Goal: Task Accomplishment & Management: Use online tool/utility

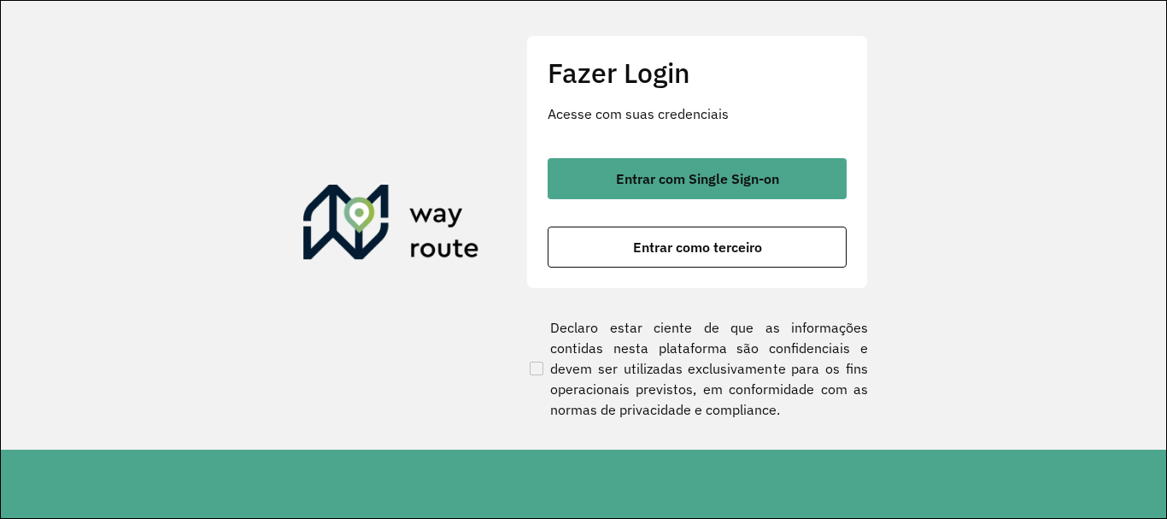
click at [700, 199] on div "Entrar com Single Sign-on Entrar como terceiro" at bounding box center [697, 212] width 299 height 109
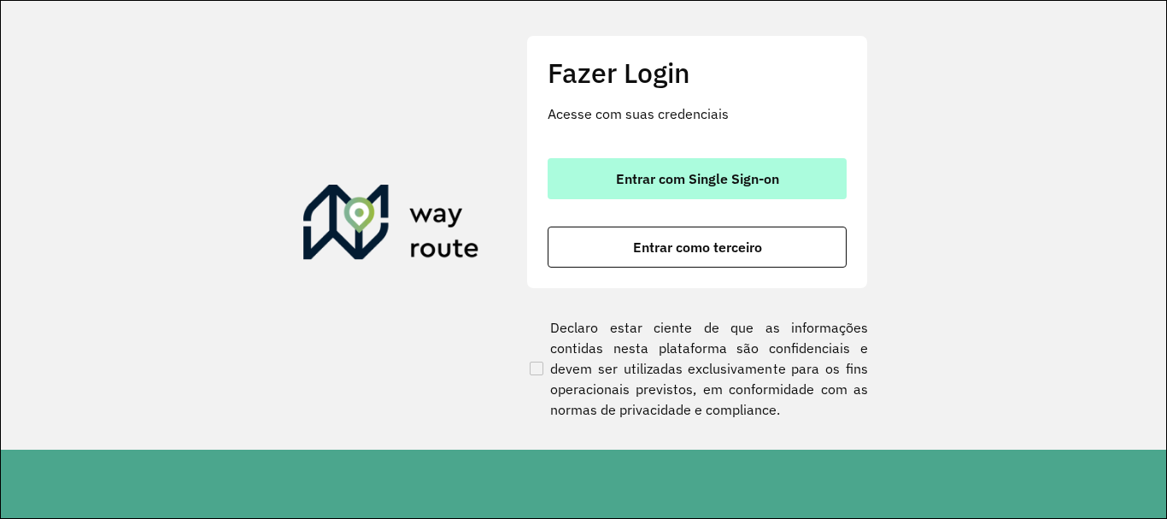
click at [706, 179] on span "Entrar com Single Sign-on" at bounding box center [697, 179] width 163 height 14
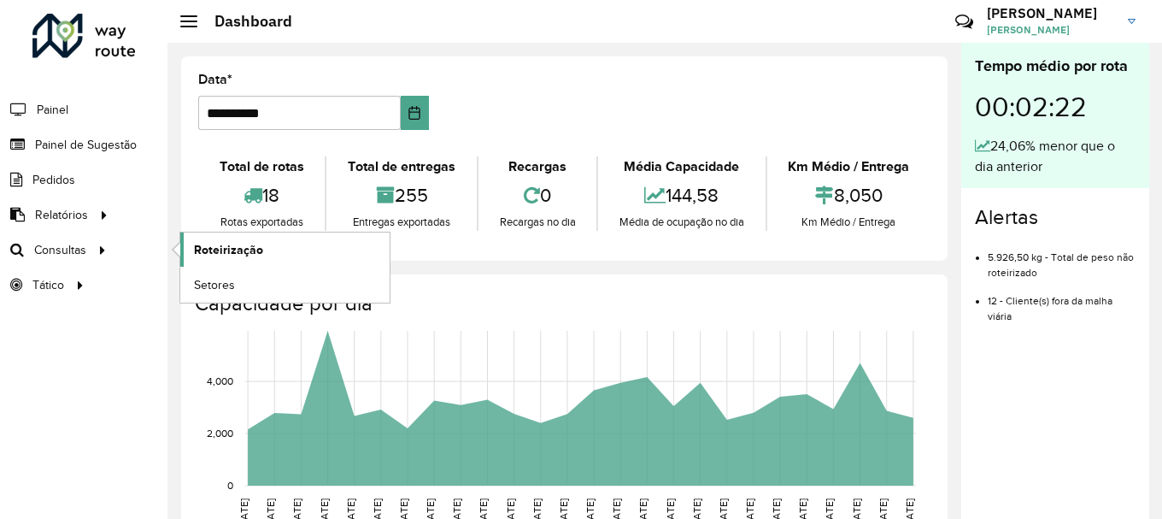
click at [203, 244] on span "Roteirização" at bounding box center [228, 250] width 69 height 18
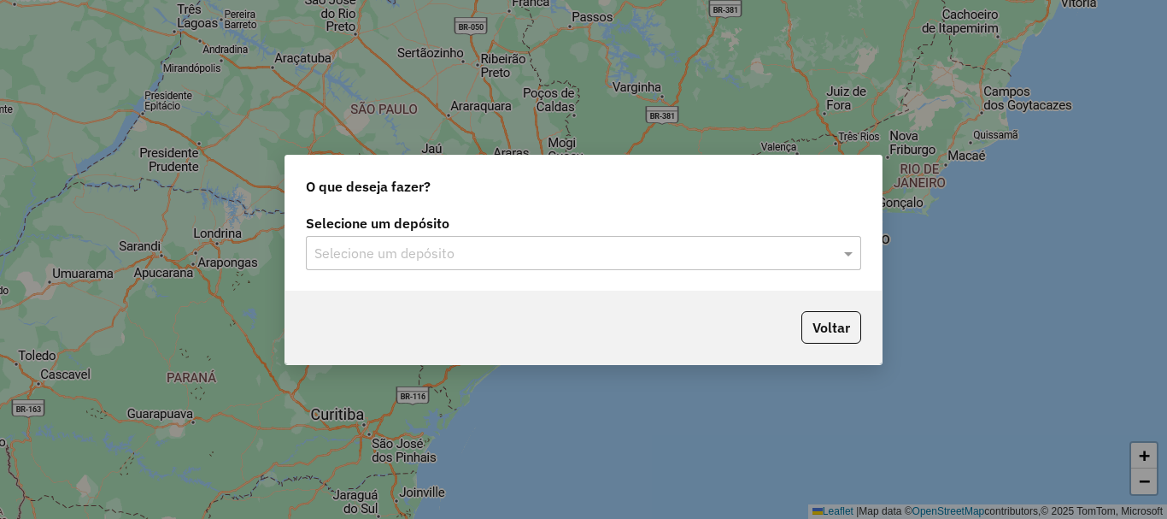
click at [442, 231] on label "Selecione um depósito" at bounding box center [584, 223] width 556 height 21
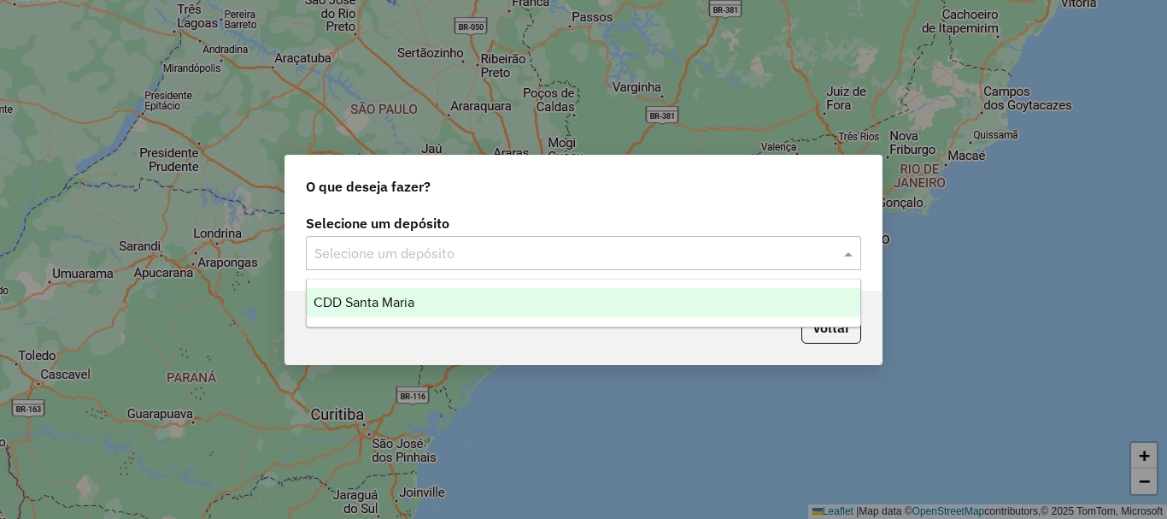
click at [442, 246] on input "text" at bounding box center [567, 254] width 504 height 21
click at [456, 300] on div "CDD Santa Maria" at bounding box center [584, 302] width 554 height 29
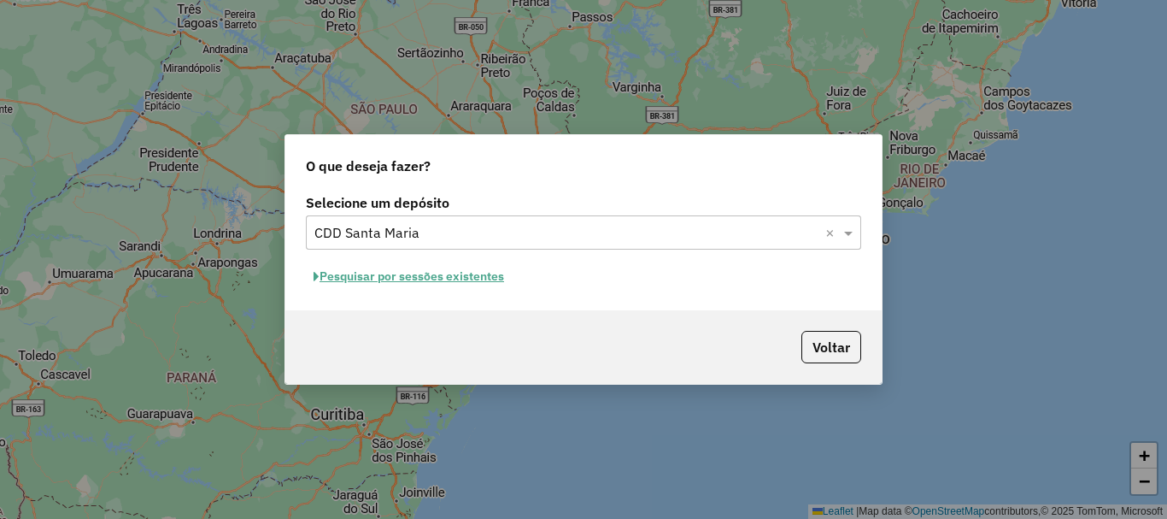
click at [434, 276] on button "Pesquisar por sessões existentes" at bounding box center [409, 276] width 206 height 26
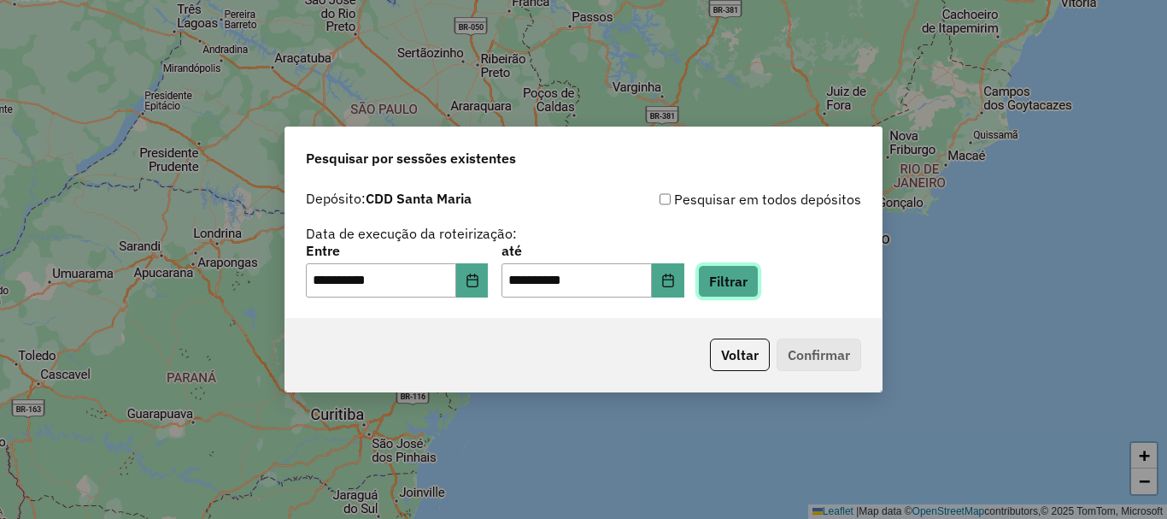
click at [759, 278] on button "Filtrar" at bounding box center [728, 281] width 61 height 32
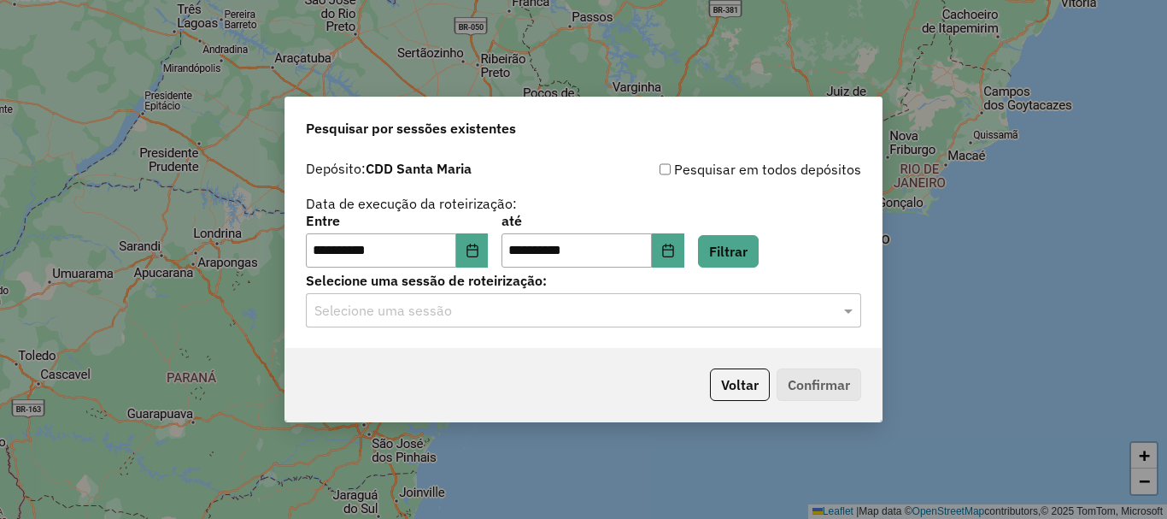
click at [426, 310] on input "text" at bounding box center [567, 311] width 504 height 21
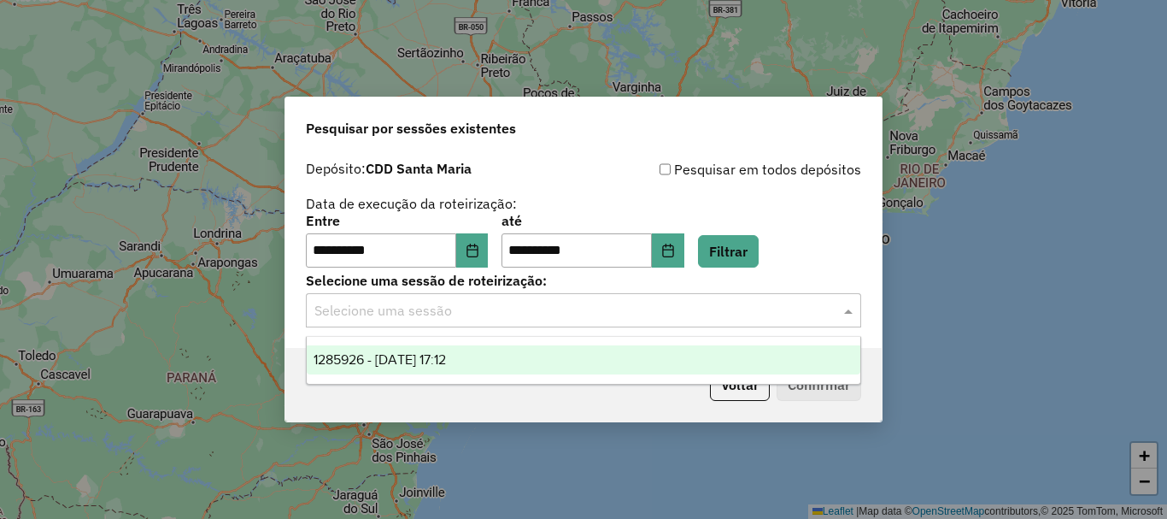
click at [440, 354] on span "1285926 - 01/10/2025 17:12" at bounding box center [380, 359] width 132 height 15
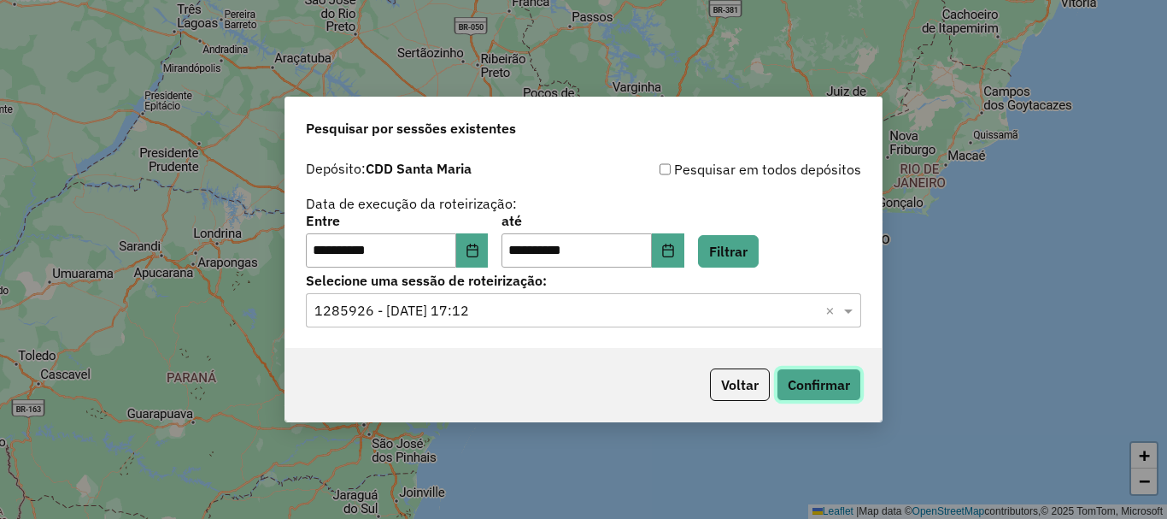
click at [796, 378] on button "Confirmar" at bounding box center [819, 384] width 85 height 32
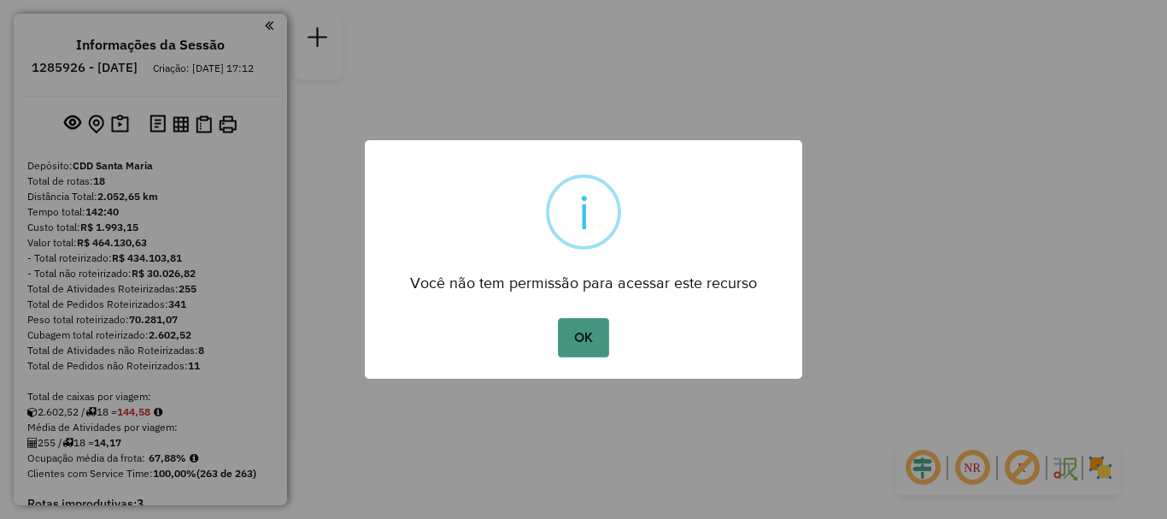
click at [562, 339] on button "OK" at bounding box center [583, 337] width 50 height 39
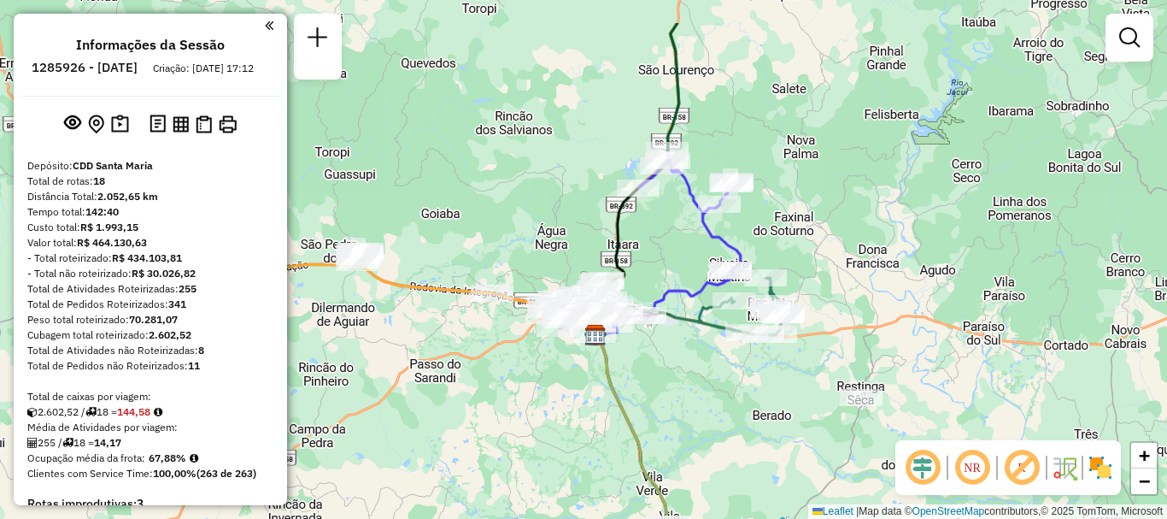
drag, startPoint x: 650, startPoint y: 296, endPoint x: 668, endPoint y: 422, distance: 127.9
click at [668, 422] on div "Janela de atendimento Grade de atendimento Capacidade Transportadoras Veículos …" at bounding box center [583, 259] width 1167 height 519
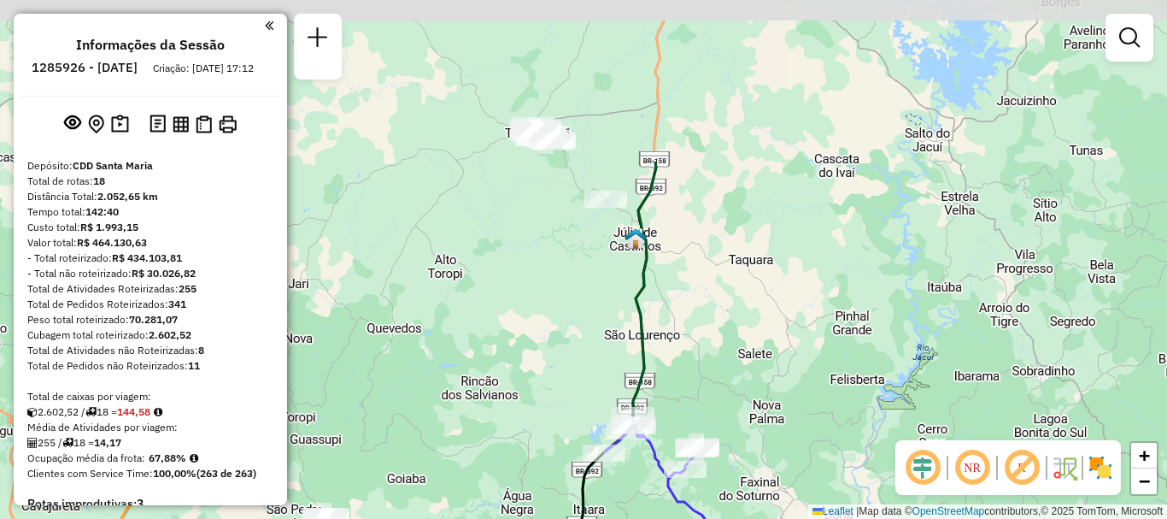
drag, startPoint x: 683, startPoint y: 248, endPoint x: 642, endPoint y: 462, distance: 217.6
click at [642, 462] on div "Janela de atendimento Grade de atendimento Capacidade Transportadoras Veículos …" at bounding box center [583, 259] width 1167 height 519
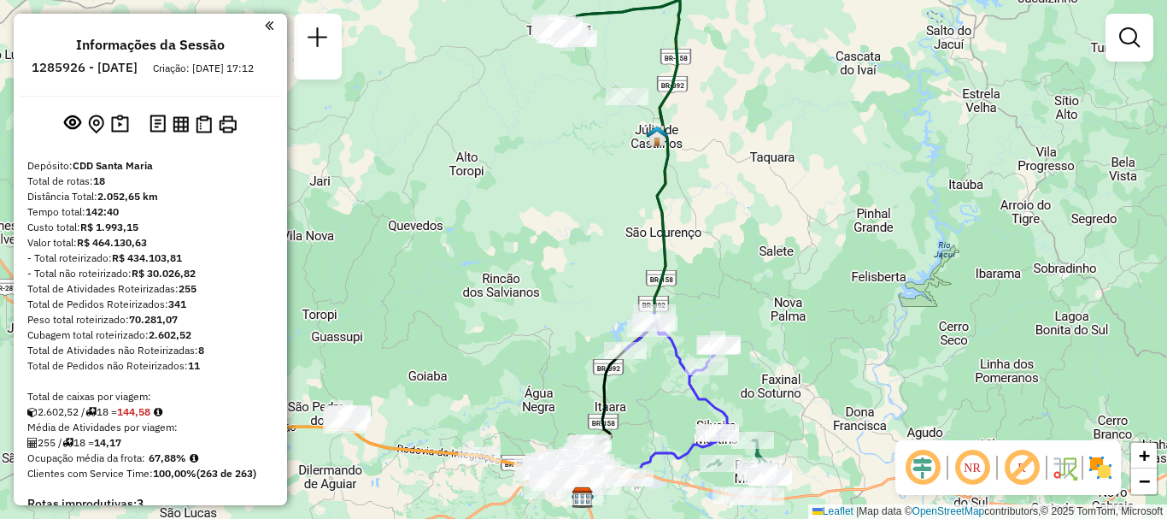
drag, startPoint x: 583, startPoint y: 254, endPoint x: 625, endPoint y: 66, distance: 192.6
click at [625, 66] on div "Janela de atendimento Grade de atendimento Capacidade Transportadoras Veículos …" at bounding box center [583, 259] width 1167 height 519
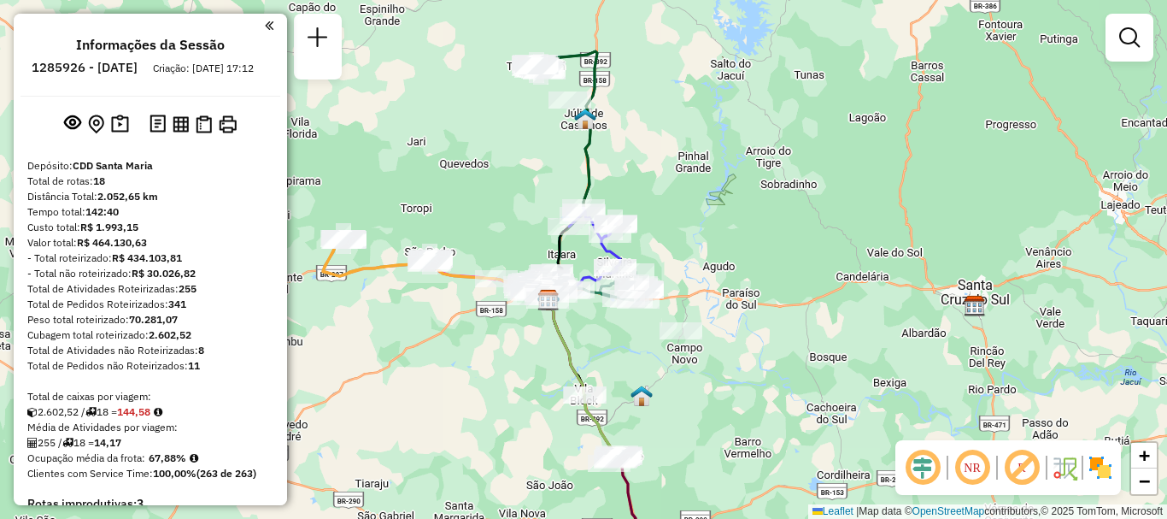
drag, startPoint x: 520, startPoint y: 302, endPoint x: 548, endPoint y: 362, distance: 66.9
click at [548, 362] on div "Janela de atendimento Grade de atendimento Capacidade Transportadoras Veículos …" at bounding box center [583, 259] width 1167 height 519
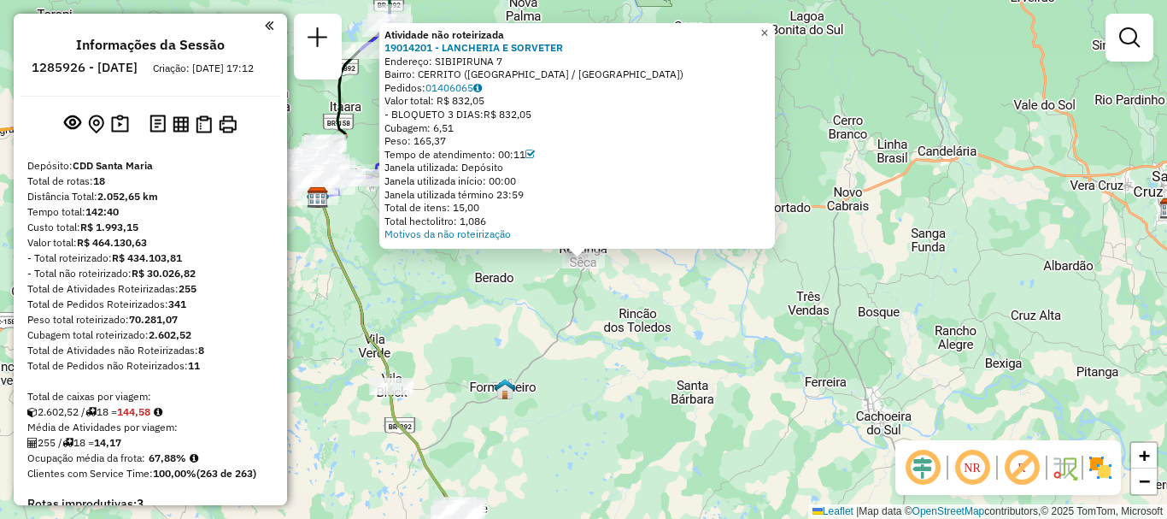
click at [768, 26] on span "×" at bounding box center [765, 33] width 8 height 15
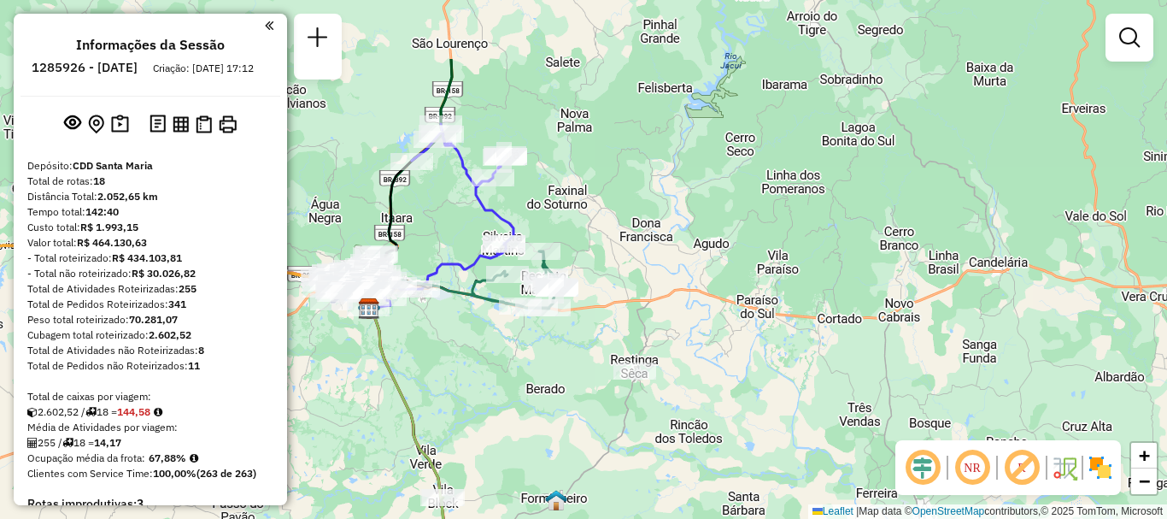
drag, startPoint x: 631, startPoint y: 173, endPoint x: 723, endPoint y: 370, distance: 217.2
click at [723, 370] on div "Janela de atendimento Grade de atendimento Capacidade Transportadoras Veículos …" at bounding box center [583, 259] width 1167 height 519
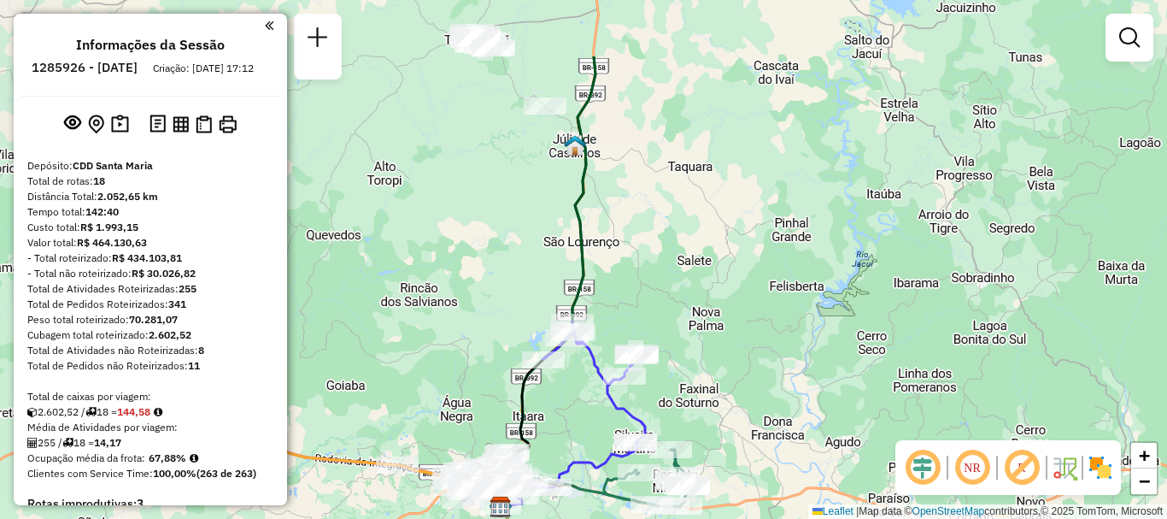
drag, startPoint x: 576, startPoint y: 232, endPoint x: 600, endPoint y: 263, distance: 39.0
click at [600, 263] on div "Janela de atendimento Grade de atendimento Capacidade Transportadoras Veículos …" at bounding box center [583, 259] width 1167 height 519
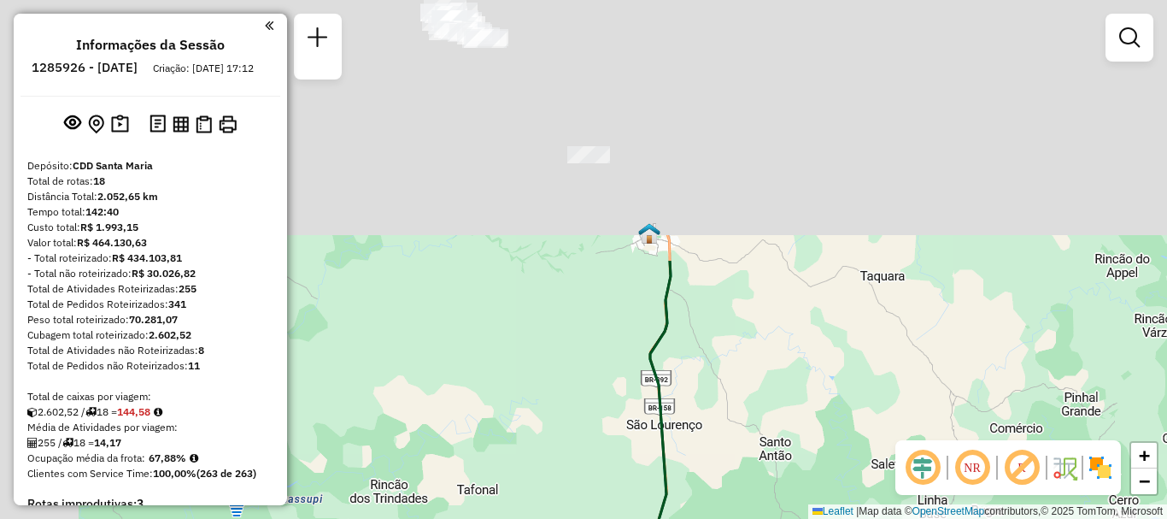
drag, startPoint x: 573, startPoint y: 216, endPoint x: 675, endPoint y: 440, distance: 246.3
click at [697, 518] on html "Aguarde... Pop-up bloqueado! Seu navegador bloqueou automáticamente a abertura …" at bounding box center [583, 259] width 1167 height 519
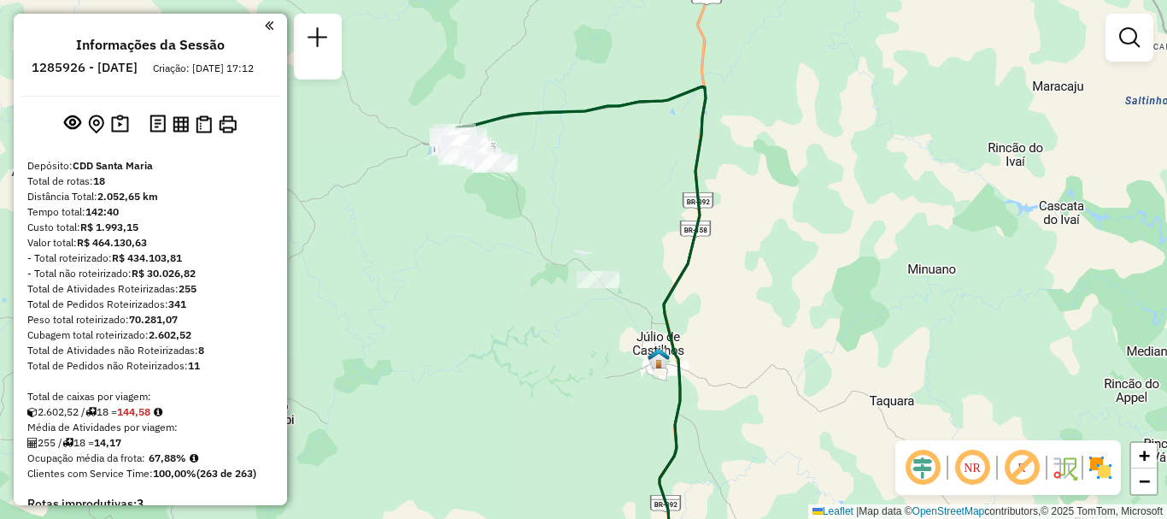
drag, startPoint x: 616, startPoint y: 257, endPoint x: 625, endPoint y: 385, distance: 128.5
click at [625, 385] on div "Janela de atendimento Grade de atendimento Capacidade Transportadoras Veículos …" at bounding box center [583, 259] width 1167 height 519
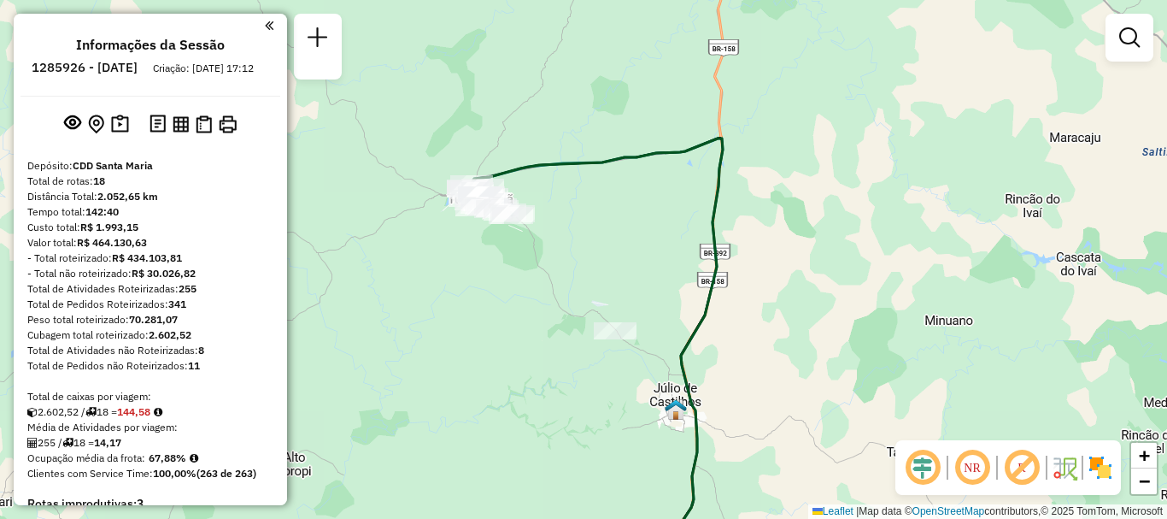
drag, startPoint x: 550, startPoint y: 258, endPoint x: 542, endPoint y: 232, distance: 27.6
click at [560, 276] on div "Janela de atendimento Grade de atendimento Capacidade Transportadoras Veículos …" at bounding box center [583, 259] width 1167 height 519
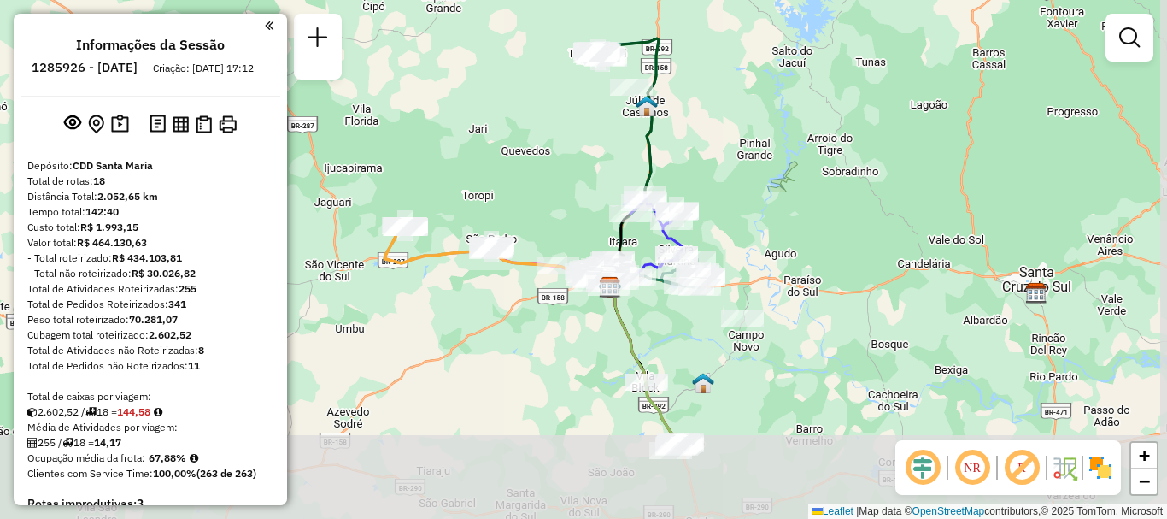
drag, startPoint x: 690, startPoint y: 303, endPoint x: 607, endPoint y: 168, distance: 159.2
click at [607, 168] on div "Janela de atendimento Grade de atendimento Capacidade Transportadoras Veículos …" at bounding box center [583, 259] width 1167 height 519
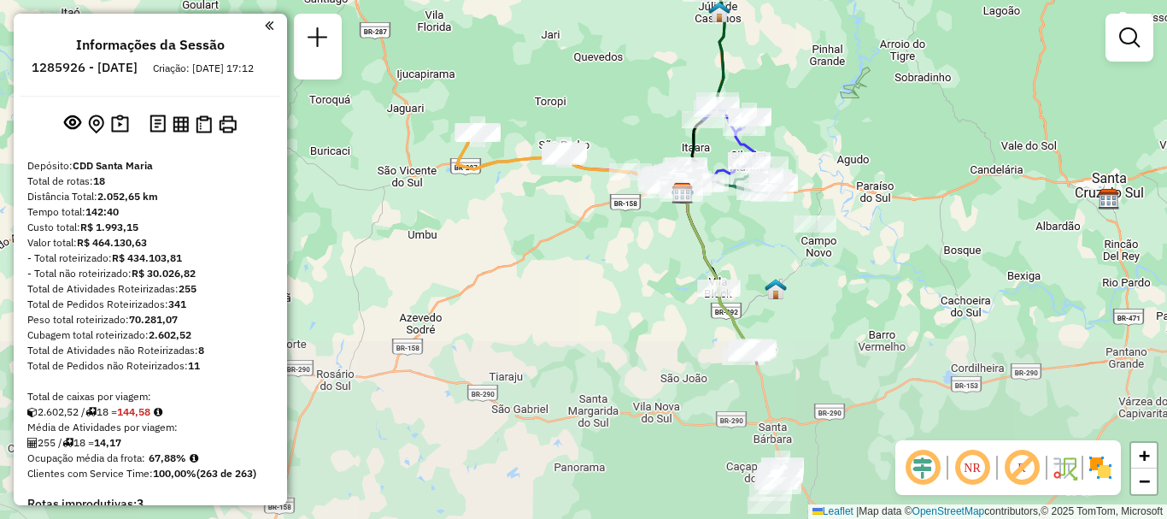
drag, startPoint x: 512, startPoint y: 296, endPoint x: 610, endPoint y: 91, distance: 227.5
click at [610, 91] on div "Janela de atendimento Grade de atendimento Capacidade Transportadoras Veículos …" at bounding box center [583, 259] width 1167 height 519
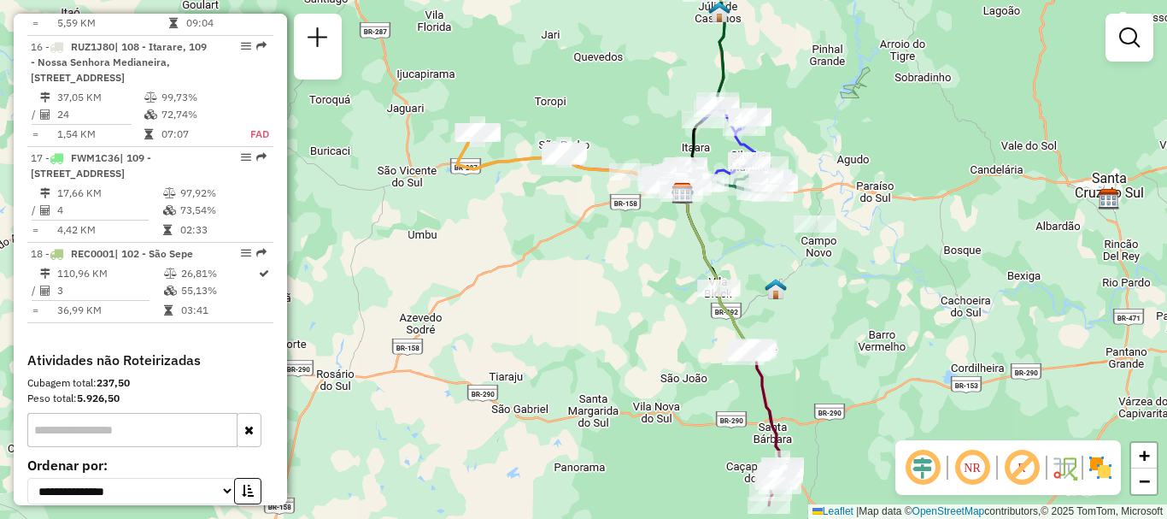
scroll to position [2308, 0]
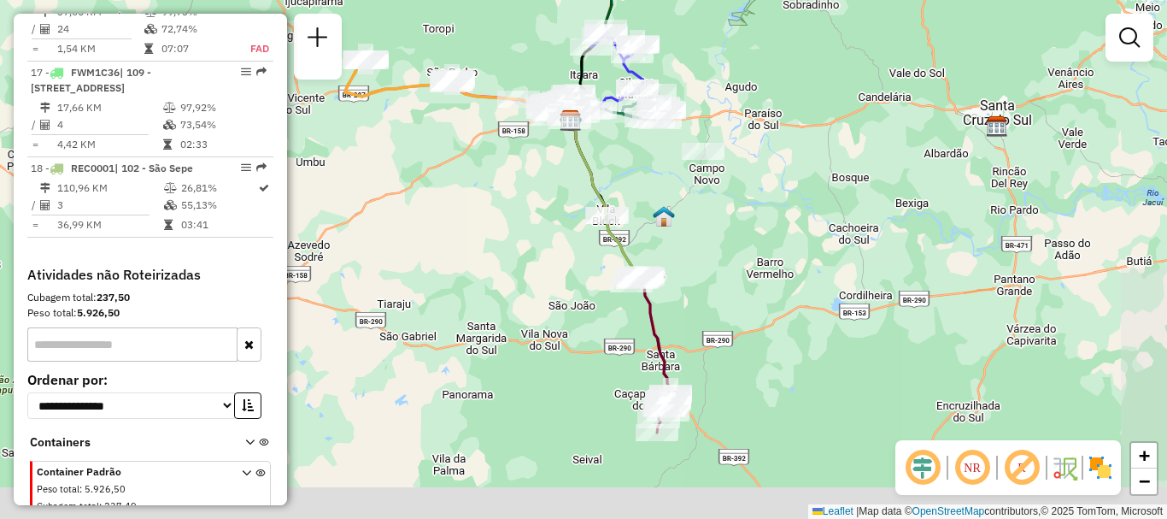
drag, startPoint x: 809, startPoint y: 256, endPoint x: 791, endPoint y: 95, distance: 161.7
click at [791, 95] on div "Janela de atendimento Grade de atendimento Capacidade Transportadoras Veículos …" at bounding box center [583, 259] width 1167 height 519
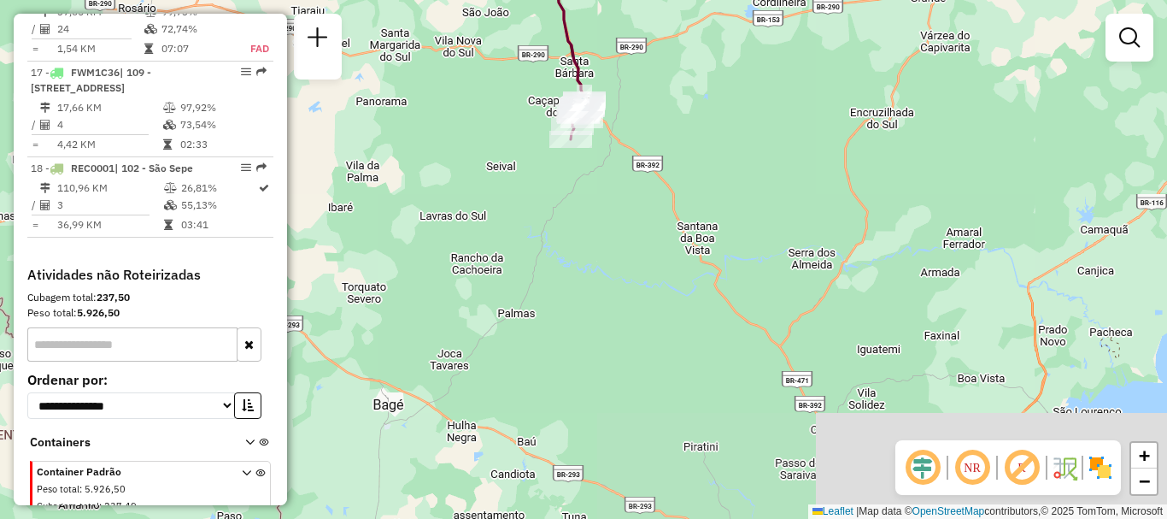
drag, startPoint x: 753, startPoint y: 278, endPoint x: 681, endPoint y: 59, distance: 230.3
click at [681, 59] on div "Janela de atendimento Grade de atendimento Capacidade Transportadoras Veículos …" at bounding box center [583, 259] width 1167 height 519
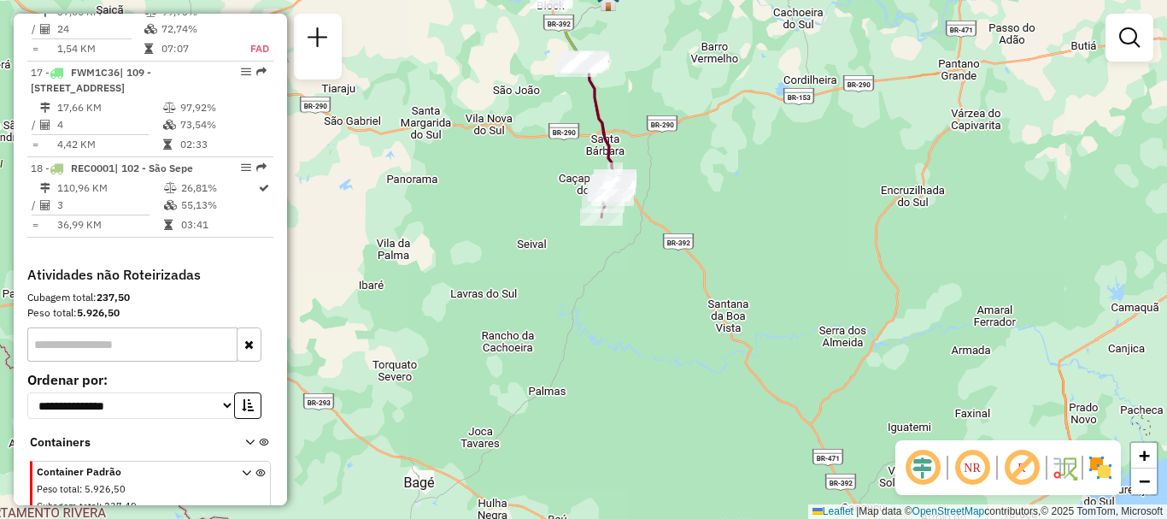
drag, startPoint x: 689, startPoint y: 195, endPoint x: 706, endPoint y: 276, distance: 83.0
click at [707, 276] on div "Janela de atendimento Grade de atendimento Capacidade Transportadoras Veículos …" at bounding box center [583, 259] width 1167 height 519
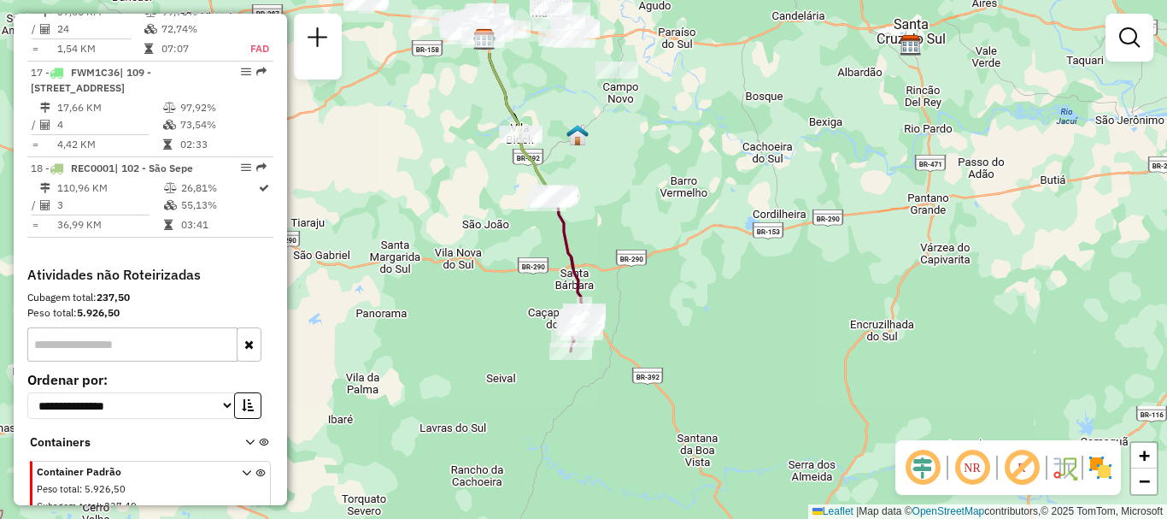
drag, startPoint x: 470, startPoint y: 133, endPoint x: 569, endPoint y: 379, distance: 265.4
click at [569, 379] on div "Janela de atendimento Grade de atendimento Capacidade Transportadoras Veículos …" at bounding box center [583, 259] width 1167 height 519
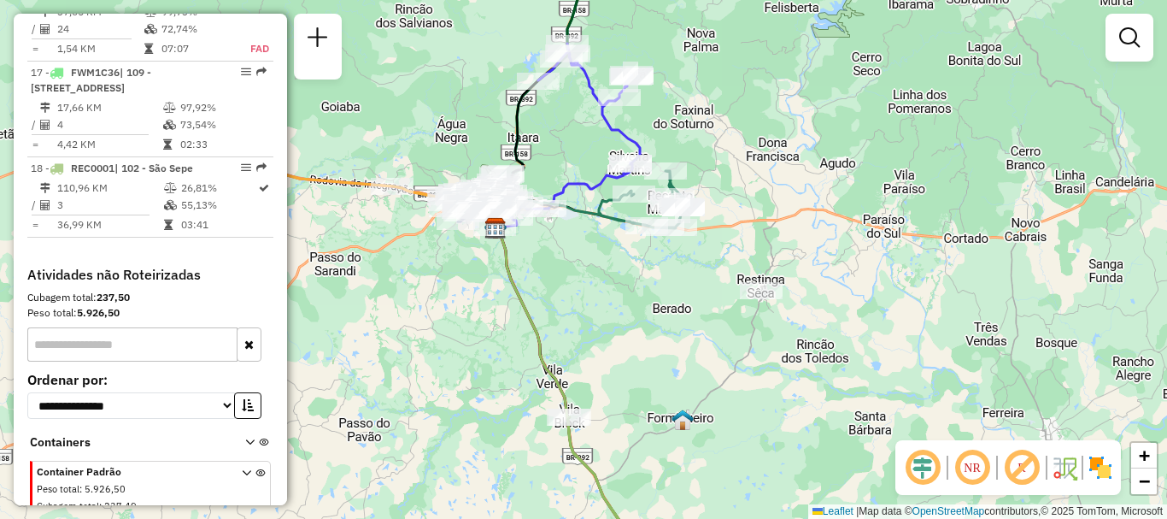
drag, startPoint x: 579, startPoint y: 142, endPoint x: 595, endPoint y: 303, distance: 161.5
click at [595, 303] on div "Janela de atendimento Grade de atendimento Capacidade Transportadoras Veículos …" at bounding box center [583, 259] width 1167 height 519
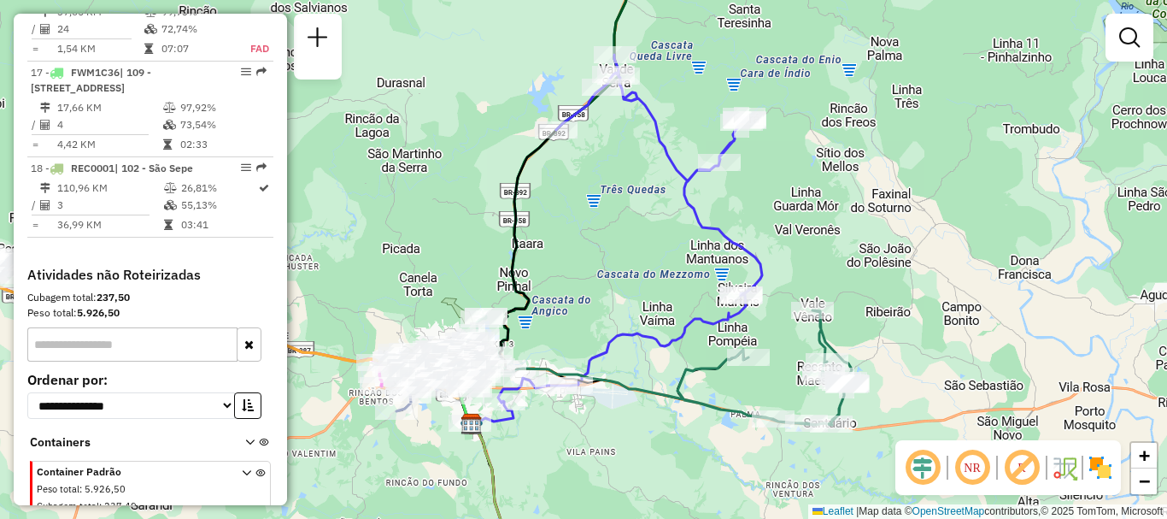
drag, startPoint x: 570, startPoint y: 273, endPoint x: 622, endPoint y: 169, distance: 115.8
click at [622, 169] on div "Janela de atendimento Grade de atendimento Capacidade Transportadoras Veículos …" at bounding box center [583, 259] width 1167 height 519
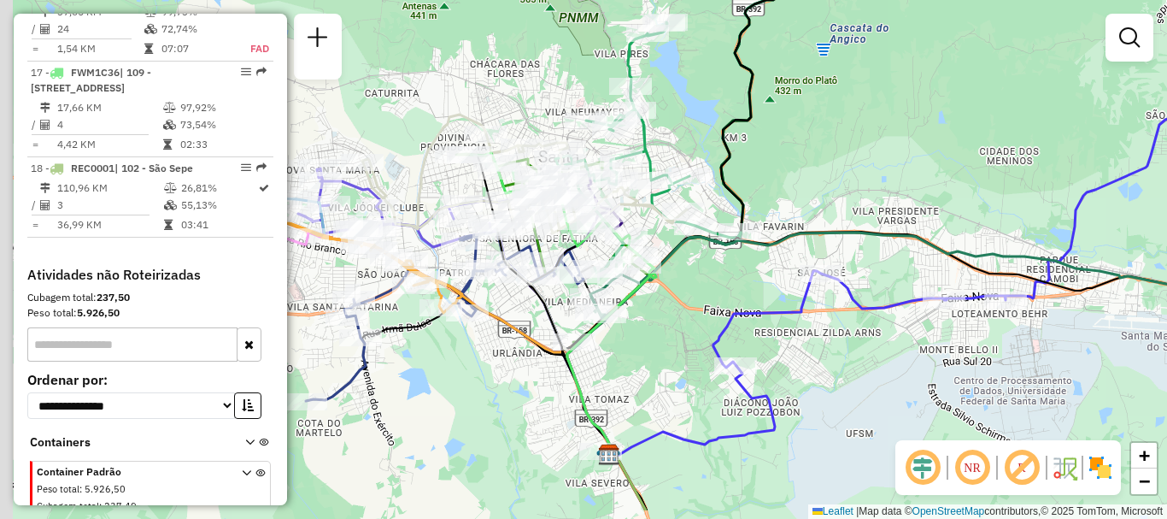
drag, startPoint x: 496, startPoint y: 286, endPoint x: 650, endPoint y: 227, distance: 165.6
click at [650, 227] on div "Rota 16 - Placa RUZ1J80 19015722 - DIVINA FRUTEIRA LTDA Janela de atendimento G…" at bounding box center [583, 259] width 1167 height 519
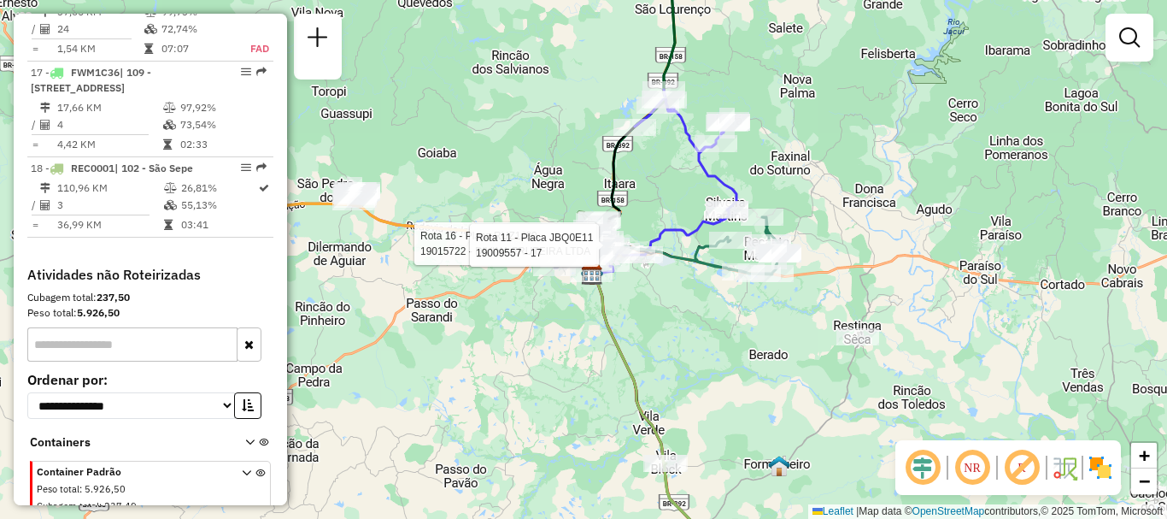
click at [743, 327] on div "Rota 16 - Placa RUZ1J80 19015722 - DIVINA FRUTEIRA LTDA Rota 11 - Placa JBQ0E11…" at bounding box center [583, 259] width 1167 height 519
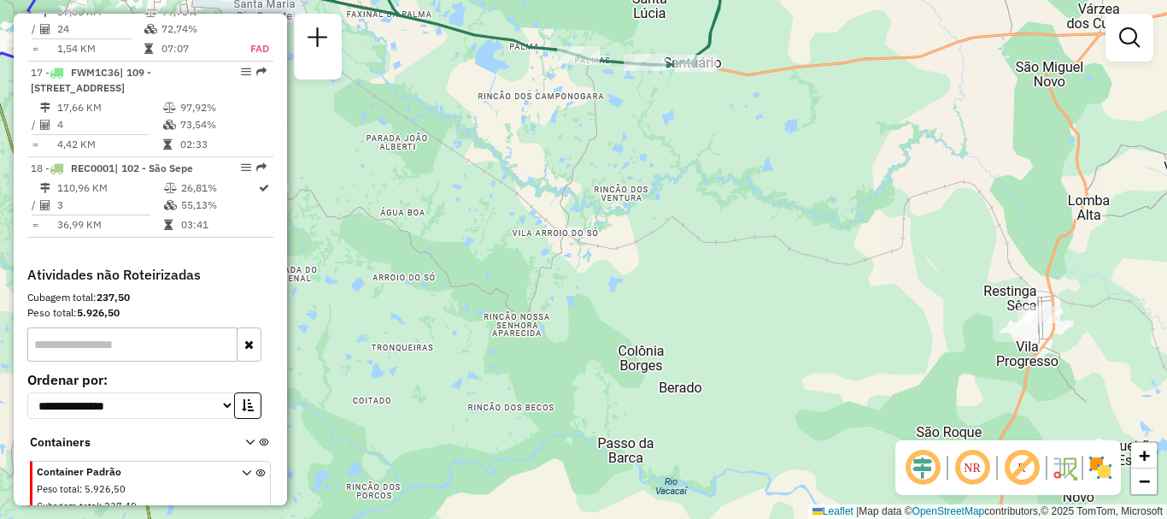
drag, startPoint x: 895, startPoint y: 177, endPoint x: 847, endPoint y: 203, distance: 54.7
click at [847, 203] on div "Janela de atendimento Grade de atendimento Capacidade Transportadoras Veículos …" at bounding box center [583, 259] width 1167 height 519
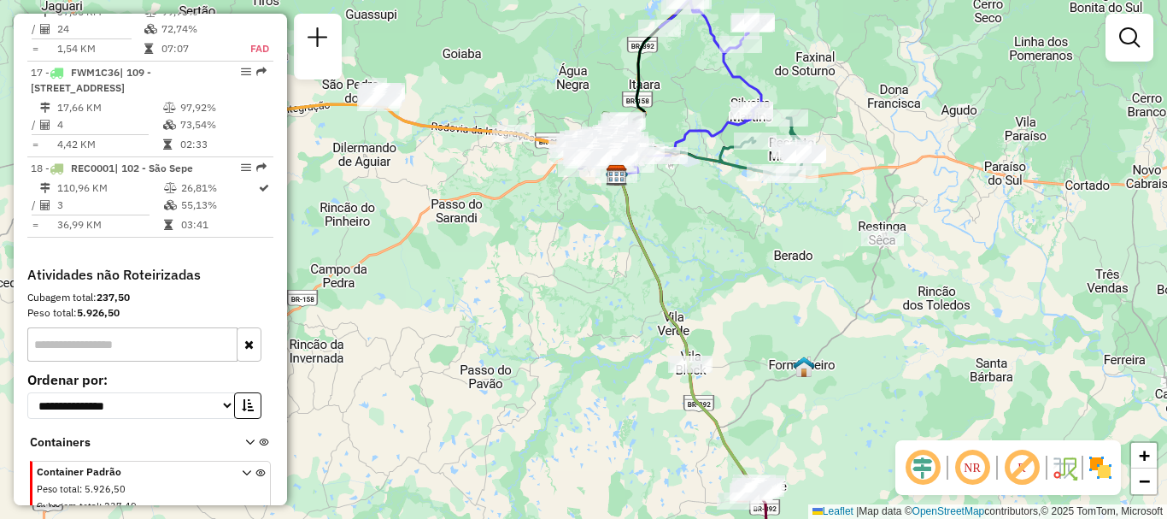
drag, startPoint x: 788, startPoint y: 235, endPoint x: 788, endPoint y: 286, distance: 51.3
click at [788, 286] on div "Janela de atendimento Grade de atendimento Capacidade Transportadoras Veículos …" at bounding box center [583, 259] width 1167 height 519
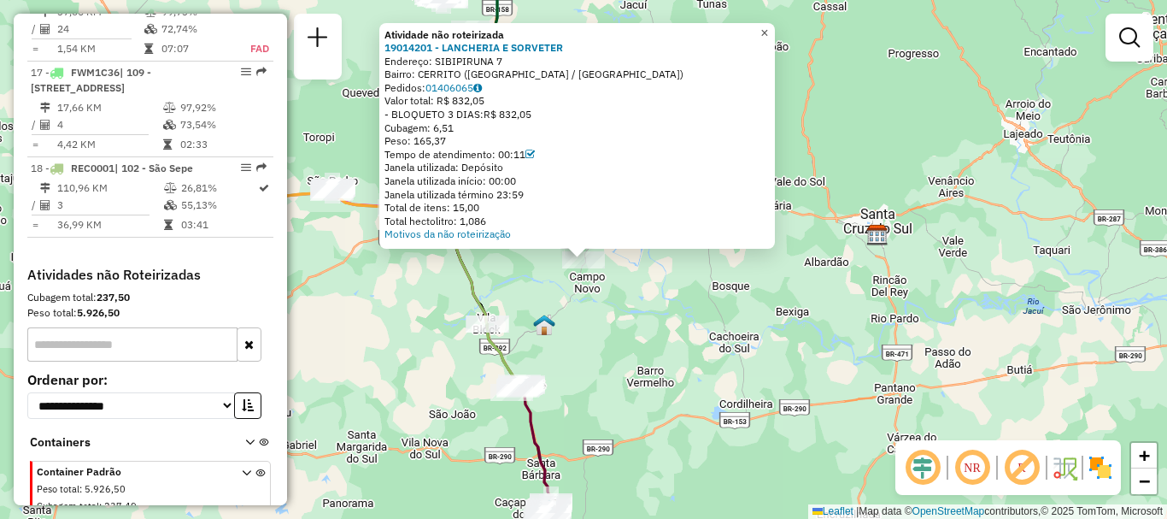
click at [768, 26] on span "×" at bounding box center [765, 33] width 8 height 15
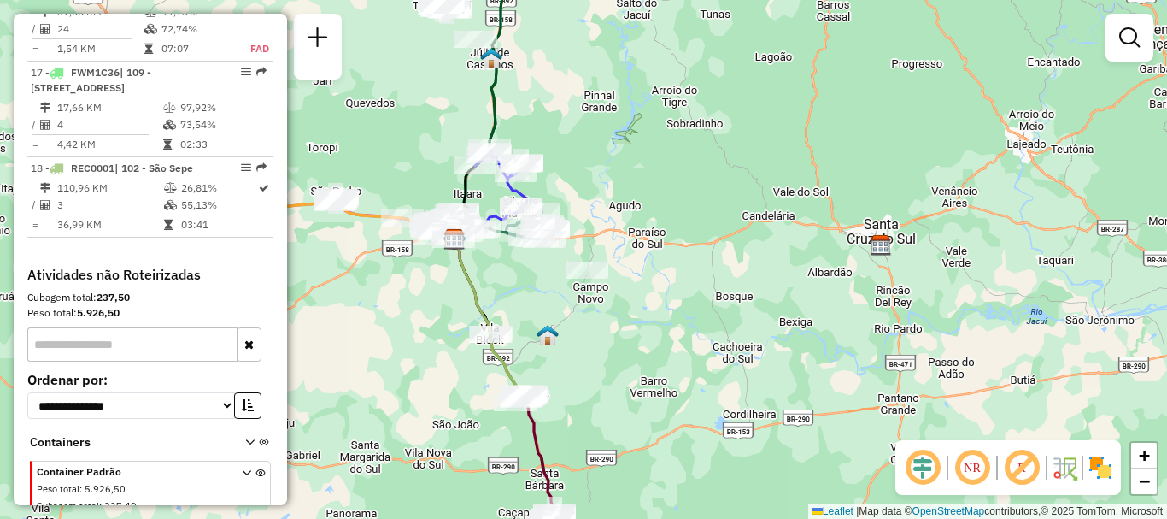
drag, startPoint x: 567, startPoint y: 301, endPoint x: 597, endPoint y: 337, distance: 46.7
click at [597, 337] on div "Janela de atendimento Grade de atendimento Capacidade Transportadoras Veículos …" at bounding box center [583, 259] width 1167 height 519
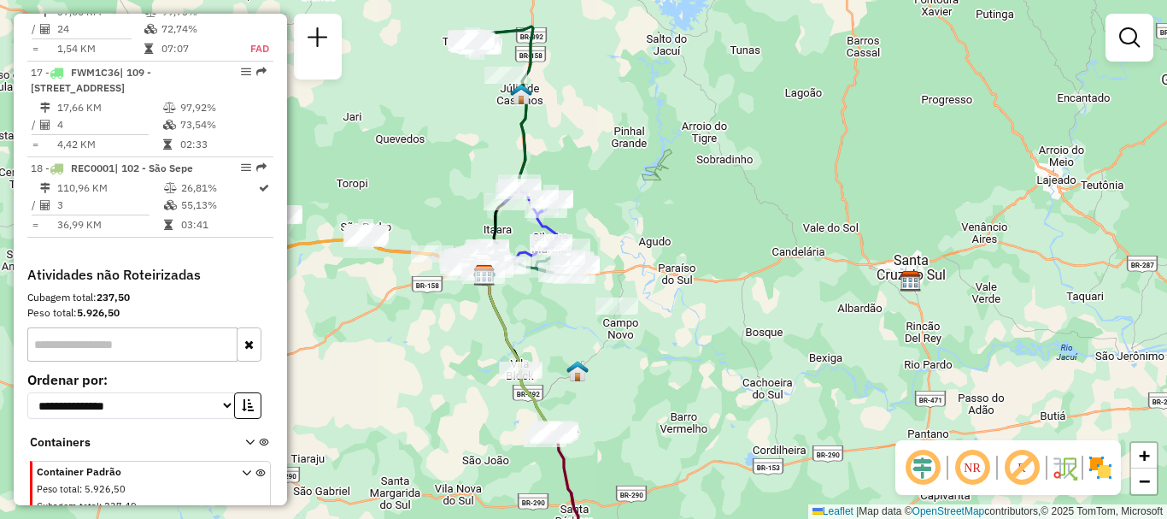
click at [588, 232] on div "Rota 15 - Placa JCY1B03 19002883 - JULIO CEZAR FACCIN P Janela de atendimento G…" at bounding box center [583, 259] width 1167 height 519
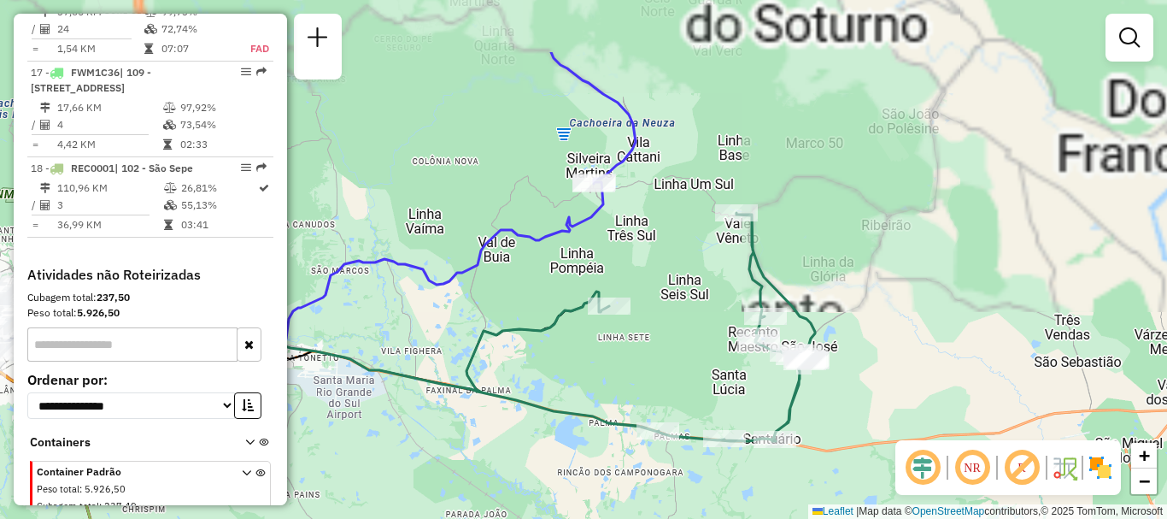
drag, startPoint x: 469, startPoint y: 152, endPoint x: 578, endPoint y: 385, distance: 256.6
click at [578, 385] on div "Janela de atendimento Grade de atendimento Capacidade Transportadoras Veículos …" at bounding box center [583, 259] width 1167 height 519
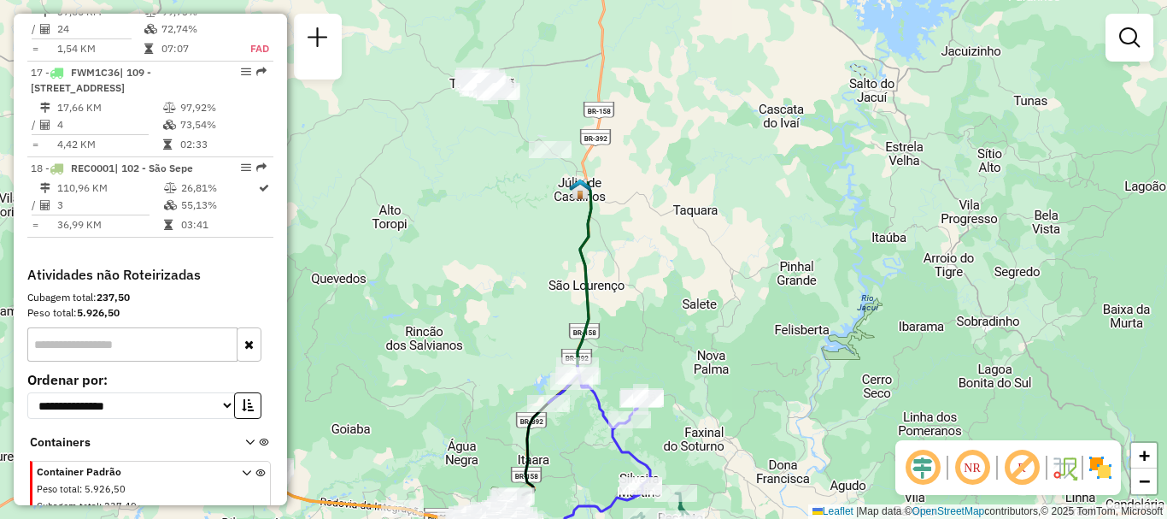
drag, startPoint x: 520, startPoint y: 228, endPoint x: 622, endPoint y: 457, distance: 251.0
click at [622, 457] on icon at bounding box center [585, 452] width 131 height 173
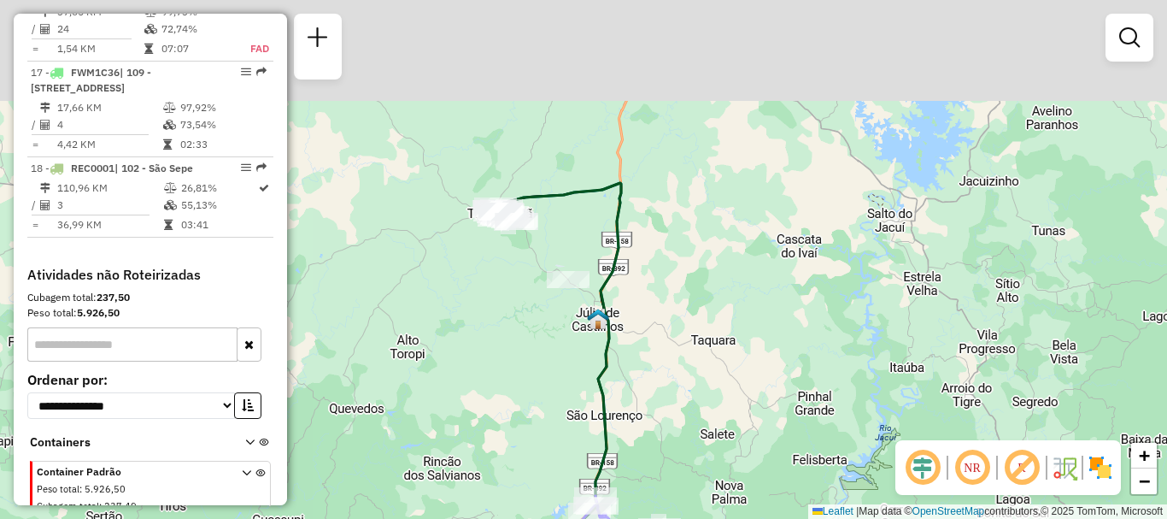
drag, startPoint x: 594, startPoint y: 179, endPoint x: 603, endPoint y: 315, distance: 136.2
click at [617, 320] on icon at bounding box center [557, 431] width 127 height 497
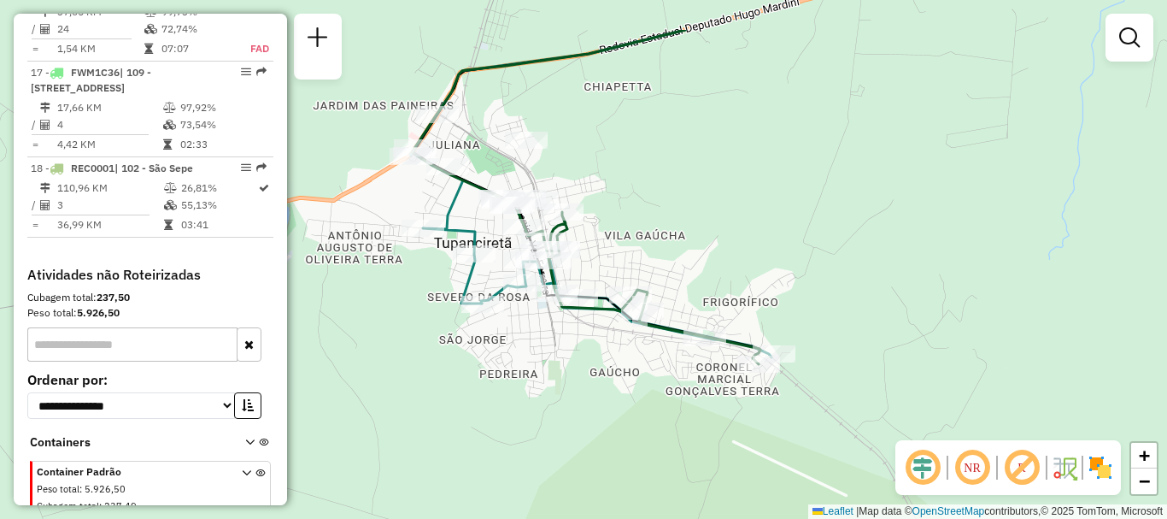
drag, startPoint x: 455, startPoint y: 197, endPoint x: 522, endPoint y: 271, distance: 100.4
click at [522, 271] on div "Rota 8 - Placa RTO2E64 19097351 - ANELITA BORDIGNON BR Rota 15 - Placa JCY1B03 …" at bounding box center [583, 259] width 1167 height 519
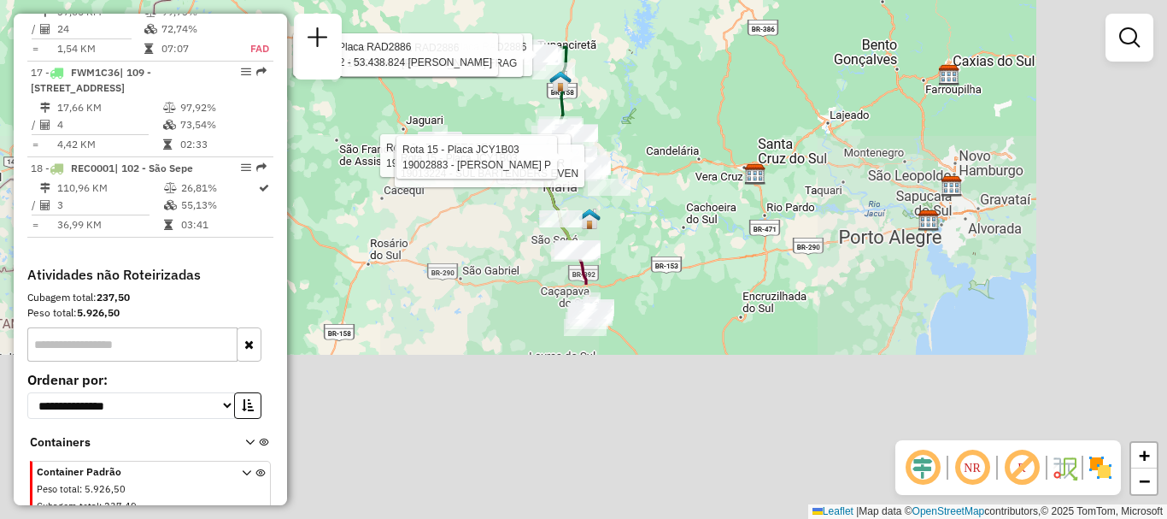
drag, startPoint x: 835, startPoint y: 393, endPoint x: 632, endPoint y: 80, distance: 373.1
click at [632, 80] on div "Rota 8 - Placa RTO2E64 19097351 - ANELITA BORDIGNON BR Rota 15 - Placa JCY1B03 …" at bounding box center [583, 259] width 1167 height 519
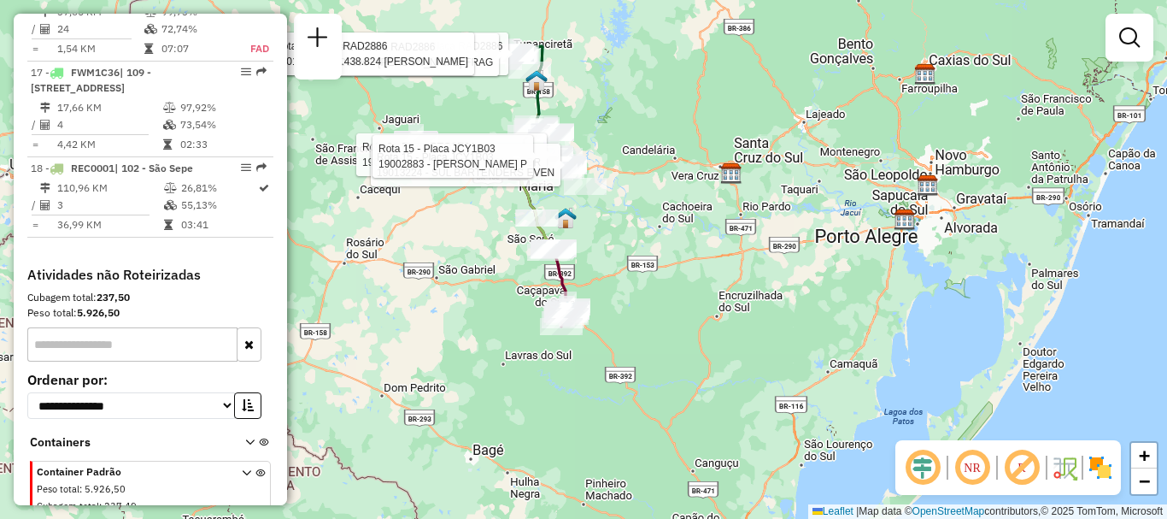
drag, startPoint x: 544, startPoint y: 270, endPoint x: 538, endPoint y: 315, distance: 45.6
click at [538, 315] on div "Rota 8 - Placa RTO2E64 19097351 - ANELITA BORDIGNON BR Rota 15 - Placa JCY1B03 …" at bounding box center [583, 259] width 1167 height 519
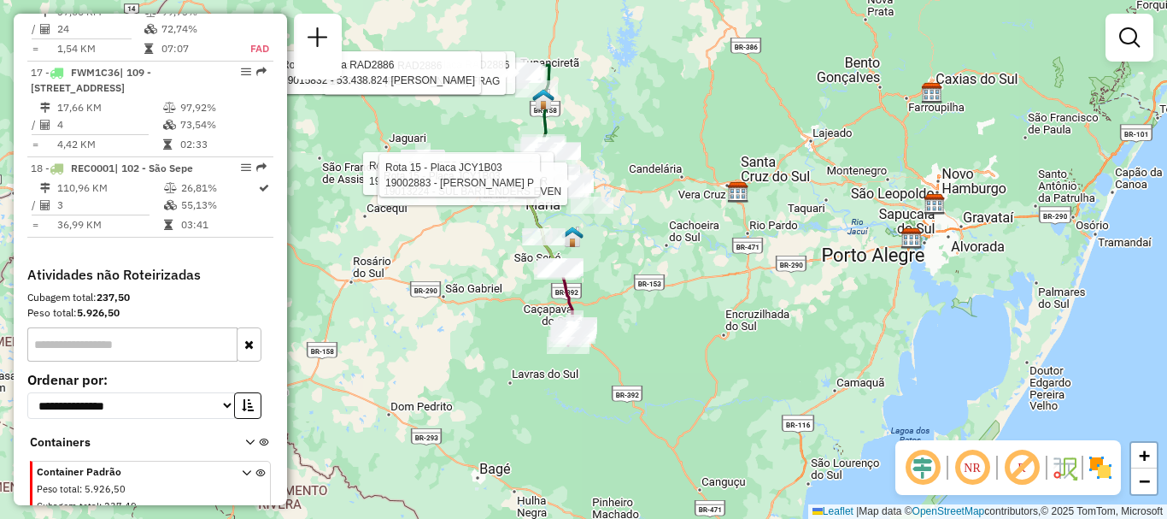
click at [644, 238] on div "Rota 8 - Placa RTO2E64 19097351 - ANELITA BORDIGNON BR Rota 15 - Placa JCY1B03 …" at bounding box center [583, 259] width 1167 height 519
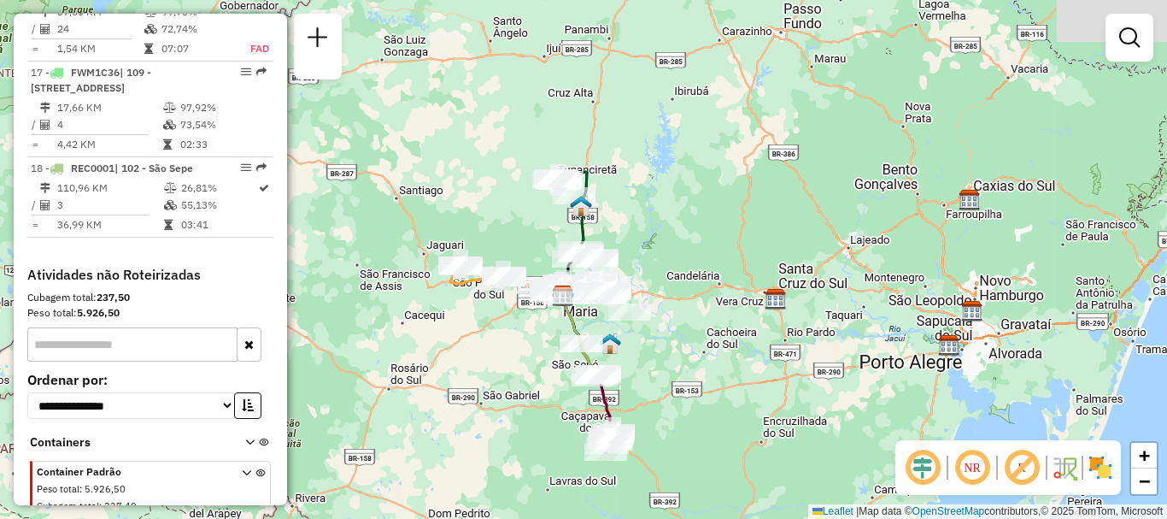
drag, startPoint x: 611, startPoint y: 164, endPoint x: 650, endPoint y: 273, distance: 115.2
click at [650, 273] on div "Janela de atendimento Grade de atendimento Capacidade Transportadoras Veículos …" at bounding box center [583, 259] width 1167 height 519
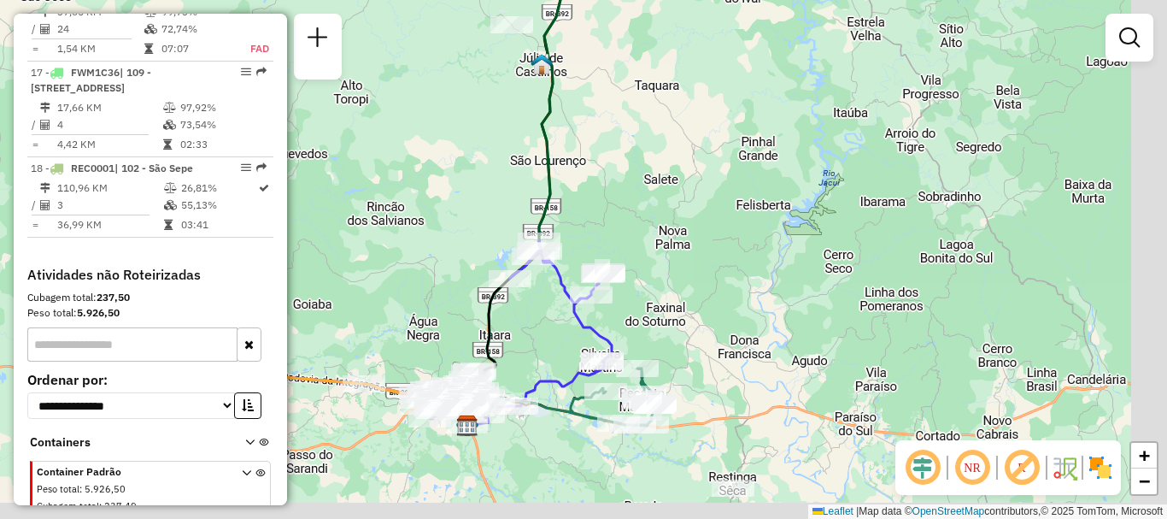
drag, startPoint x: 783, startPoint y: 313, endPoint x: 644, endPoint y: 161, distance: 205.7
click at [644, 161] on div "Janela de atendimento Grade de atendimento Capacidade Transportadoras Veículos …" at bounding box center [583, 259] width 1167 height 519
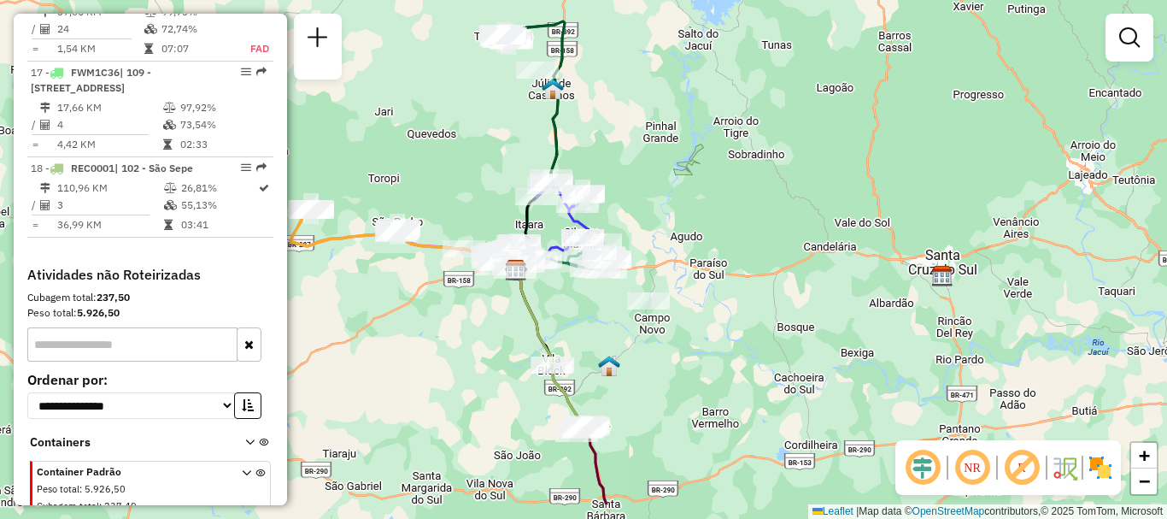
drag, startPoint x: 737, startPoint y: 235, endPoint x: 672, endPoint y: 192, distance: 77.8
click at [674, 167] on div "Janela de atendimento Grade de atendimento Capacidade Transportadoras Veículos …" at bounding box center [583, 259] width 1167 height 519
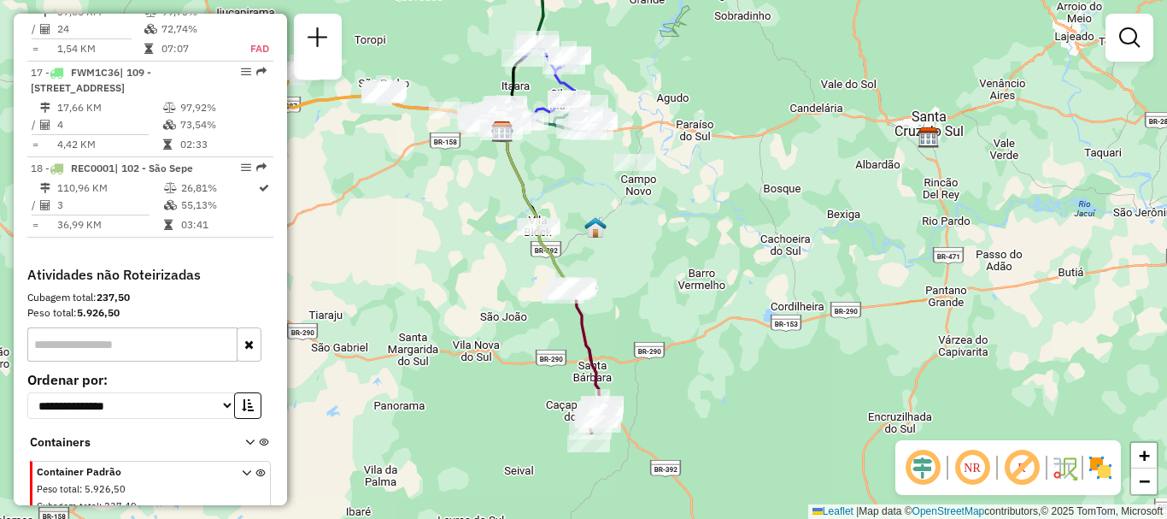
drag, startPoint x: 676, startPoint y: 356, endPoint x: 662, endPoint y: 221, distance: 136.6
click at [662, 221] on div "Janela de atendimento Grade de atendimento Capacidade Transportadoras Veículos …" at bounding box center [583, 259] width 1167 height 519
